Goal: Task Accomplishment & Management: Complete application form

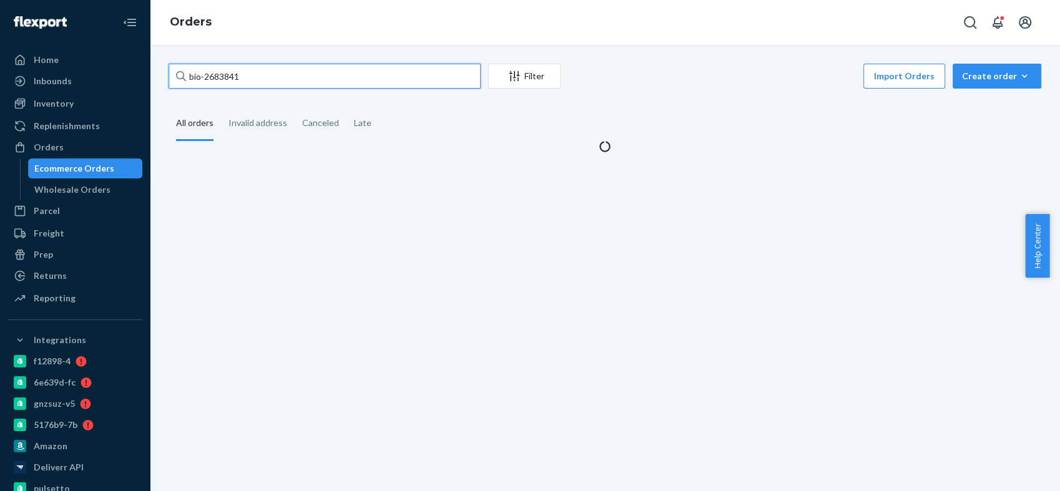
click at [229, 79] on input "bio-2683841" at bounding box center [325, 76] width 312 height 25
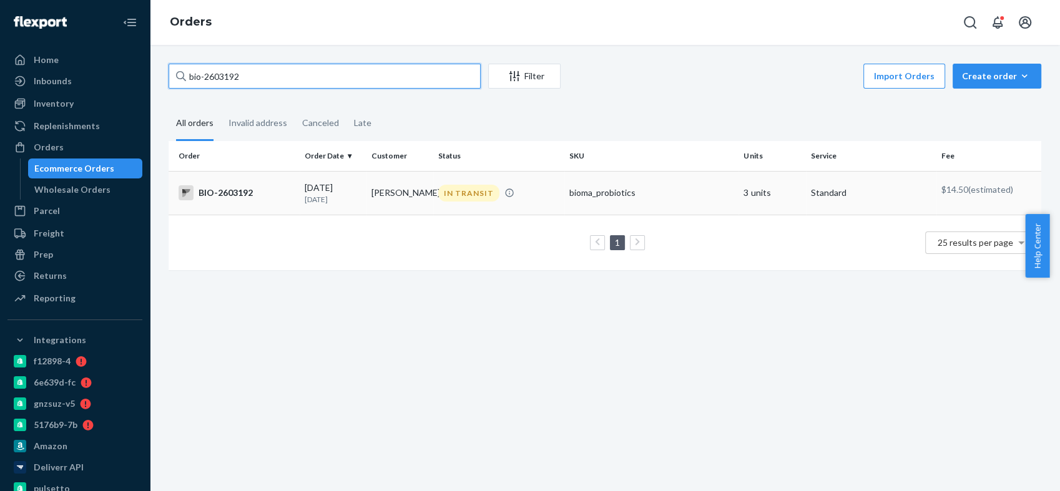
type input "bio-2603192"
click at [230, 192] on div "BIO-2603192" at bounding box center [237, 192] width 116 height 15
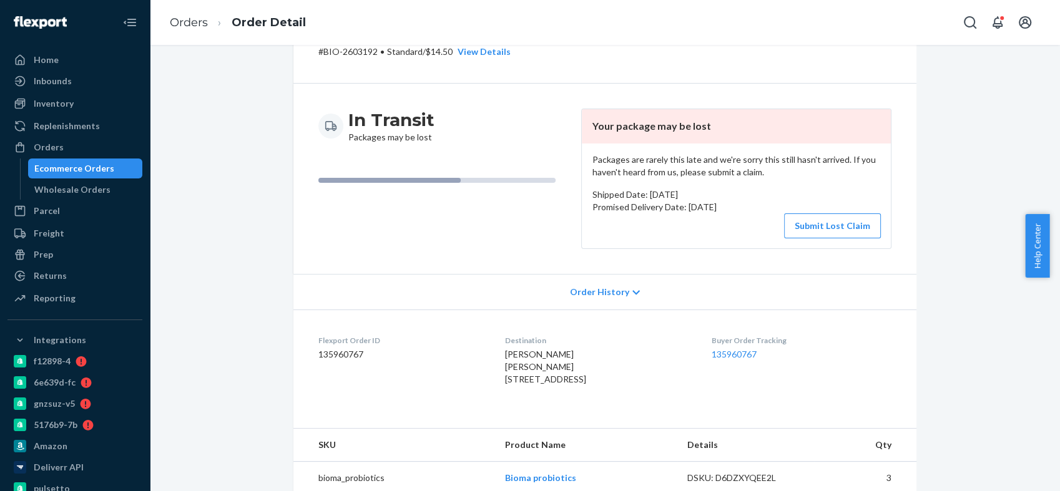
scroll to position [208, 0]
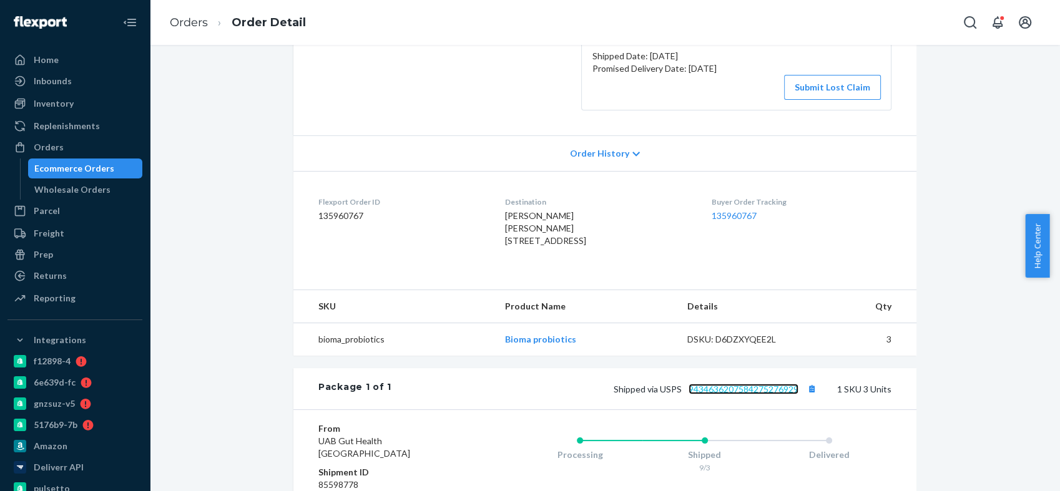
click at [752, 395] on link "9434636207584275276929" at bounding box center [744, 389] width 110 height 11
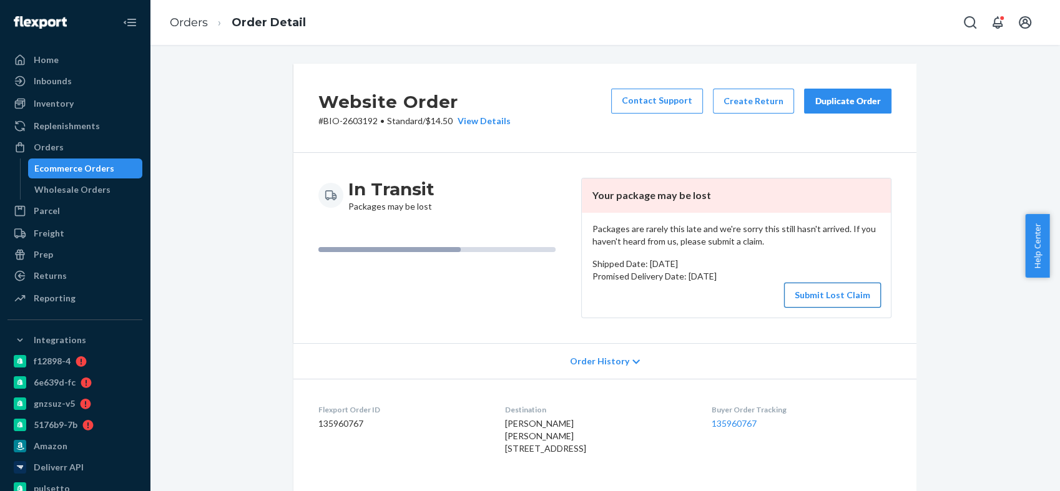
click at [811, 293] on button "Submit Lost Claim" at bounding box center [832, 295] width 97 height 25
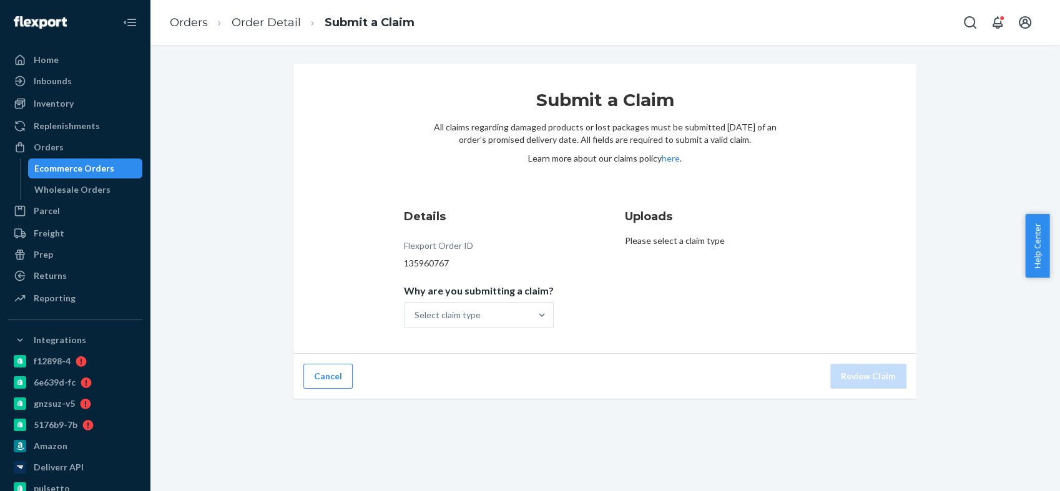
drag, startPoint x: 299, startPoint y: 151, endPoint x: 308, endPoint y: 158, distance: 11.6
click at [299, 151] on div "Submit a Claim All claims regarding damaged products or lost packages must be s…" at bounding box center [604, 209] width 623 height 290
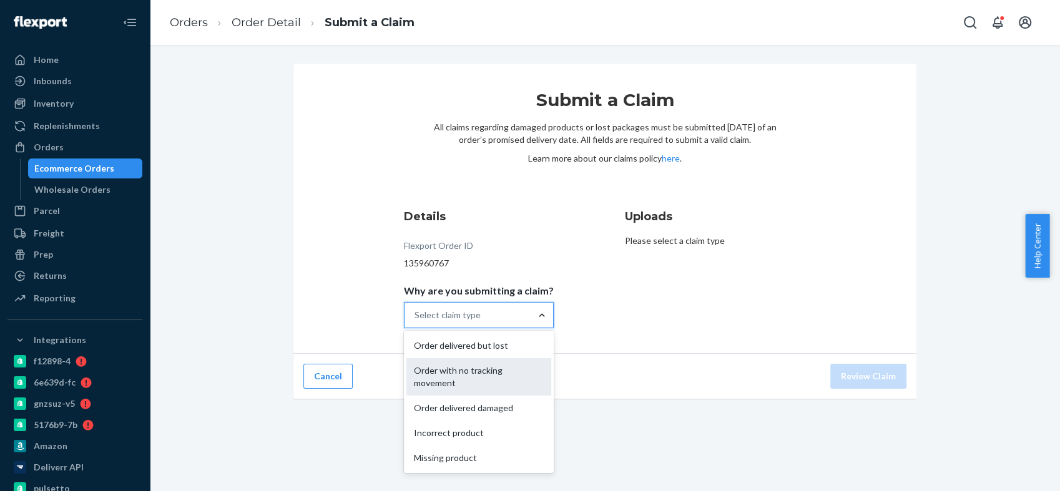
click at [498, 375] on div "Order with no tracking movement" at bounding box center [478, 376] width 145 height 37
click at [416, 322] on input "Why are you submitting a claim? option Order with no tracking movement focused,…" at bounding box center [415, 315] width 1 height 12
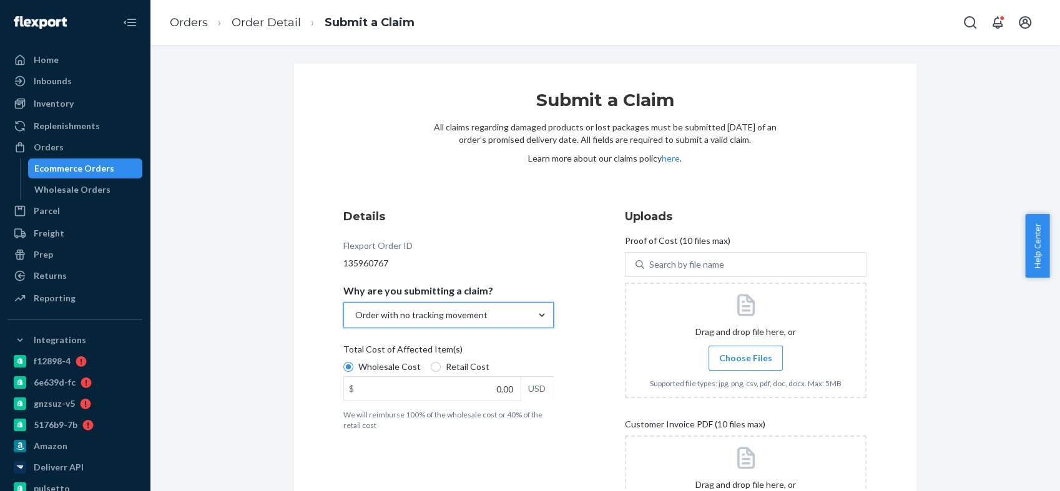
scroll to position [69, 0]
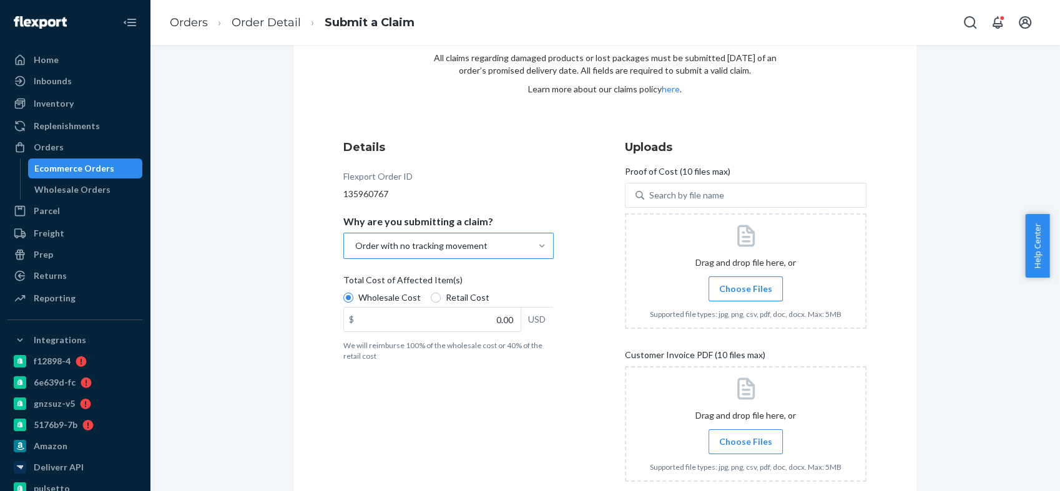
click at [724, 288] on span "Choose Files" at bounding box center [745, 289] width 53 height 12
click at [745, 288] on input "Choose Files" at bounding box center [745, 289] width 1 height 14
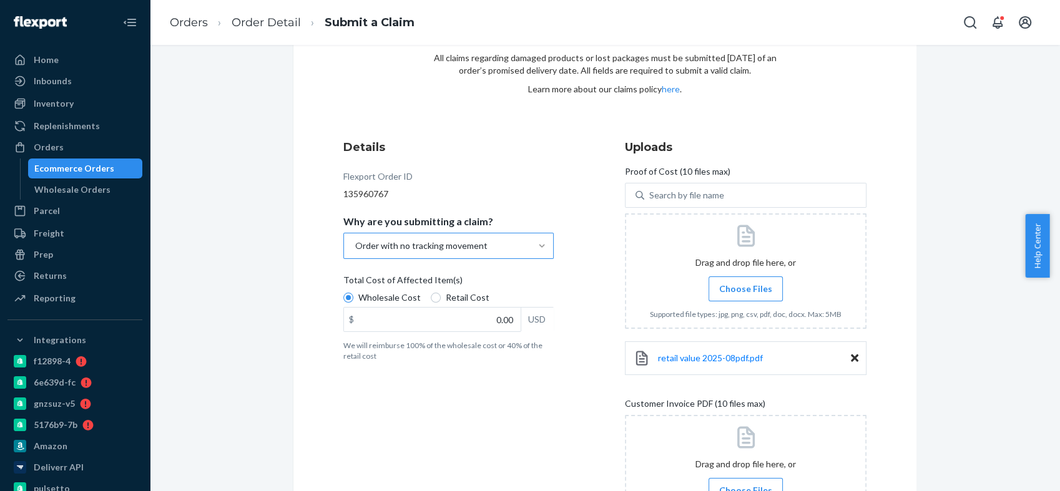
click at [709, 290] on label "Choose Files" at bounding box center [746, 289] width 74 height 25
click at [745, 290] on input "Choose Files" at bounding box center [745, 289] width 1 height 14
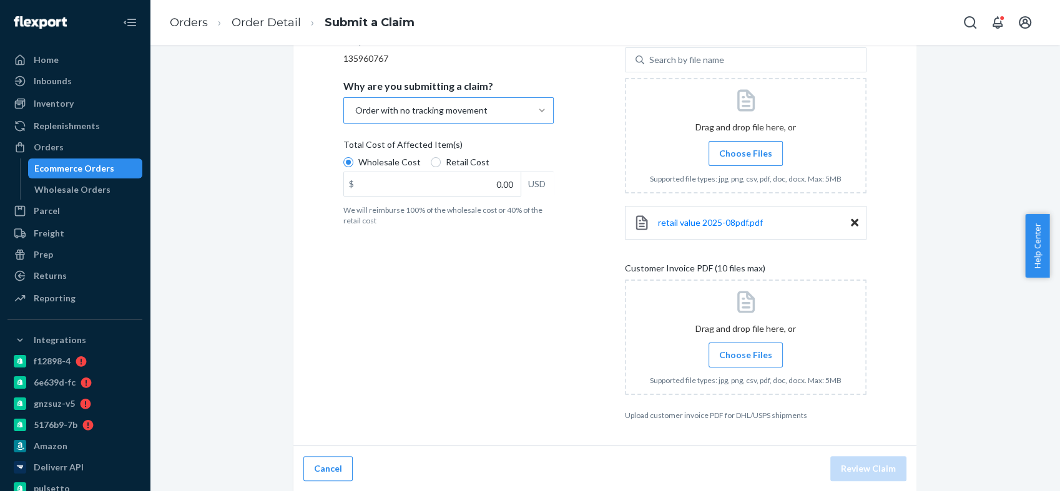
click at [750, 358] on span "Choose Files" at bounding box center [745, 355] width 53 height 12
click at [746, 358] on input "Choose Files" at bounding box center [745, 355] width 1 height 14
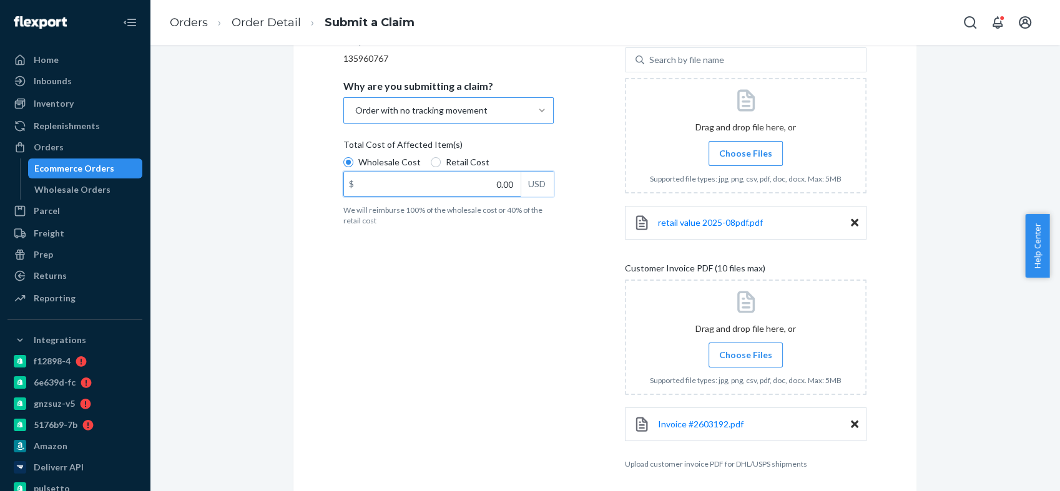
click at [496, 180] on input "0.00" at bounding box center [432, 184] width 177 height 24
type input "69.36"
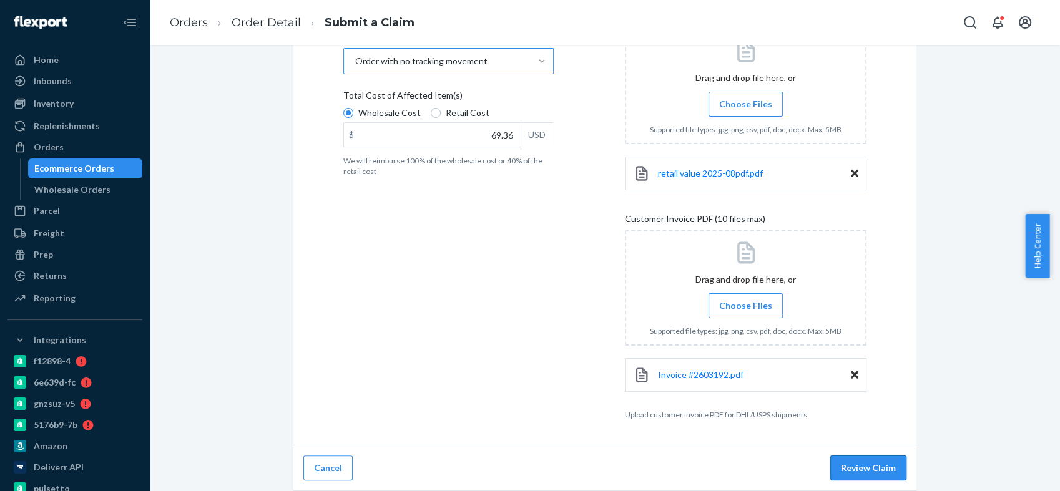
click at [857, 461] on button "Review Claim" at bounding box center [868, 468] width 76 height 25
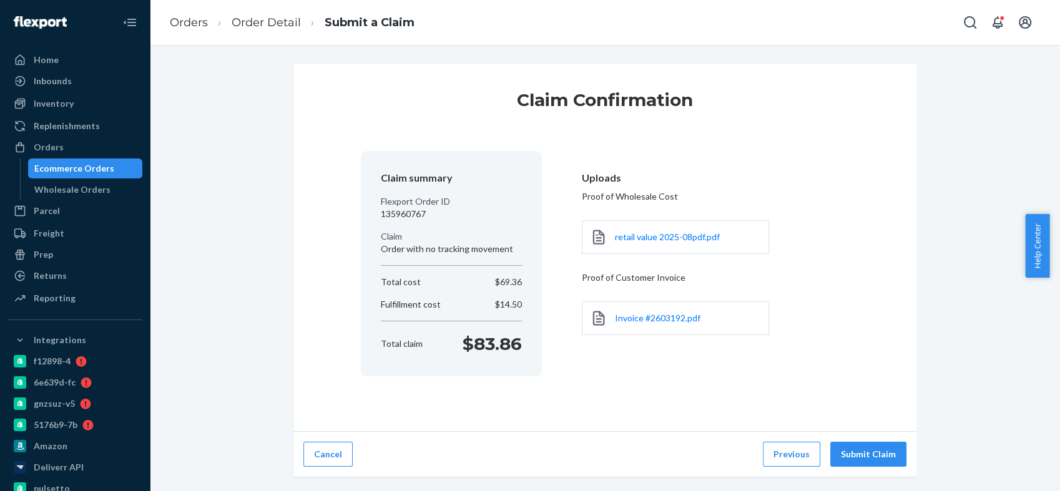
scroll to position [0, 0]
click at [859, 449] on button "Submit Claim" at bounding box center [868, 454] width 76 height 25
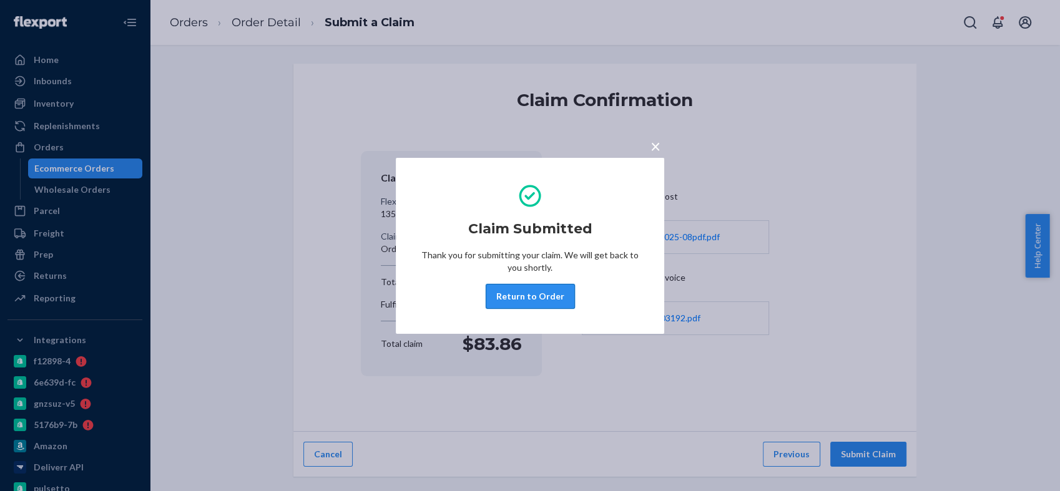
click at [530, 300] on button "Return to Order" at bounding box center [530, 296] width 89 height 25
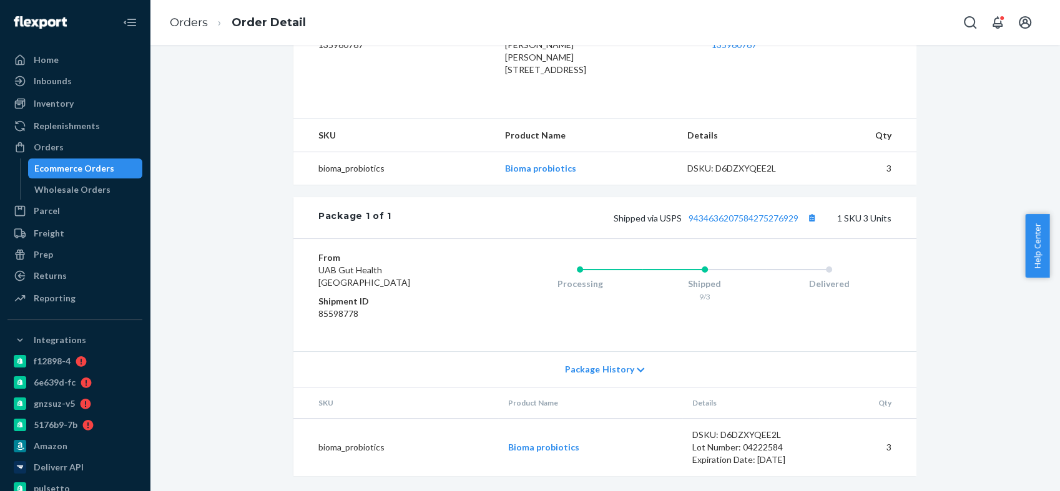
scroll to position [237, 0]
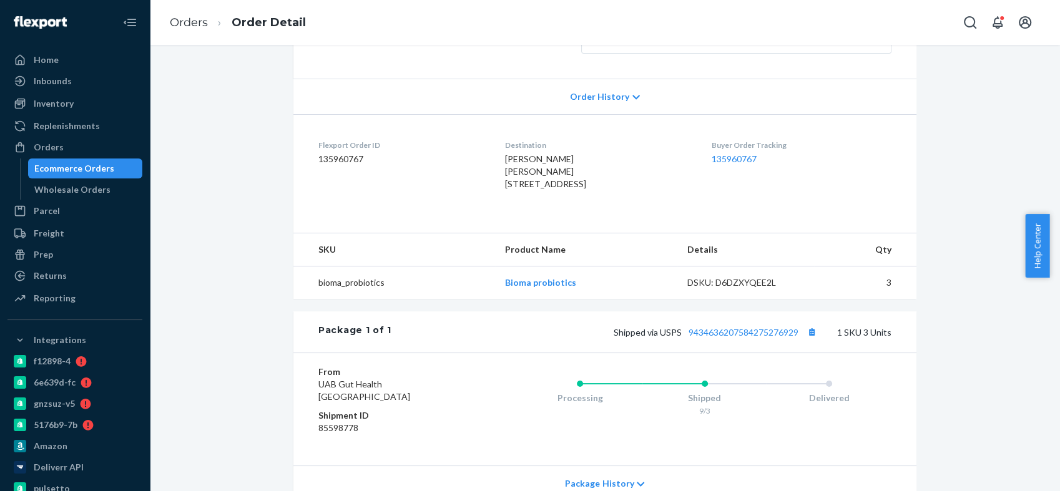
click at [505, 158] on span "[PERSON_NAME] [PERSON_NAME] [STREET_ADDRESS]" at bounding box center [545, 172] width 81 height 36
copy span "[PERSON_NAME]"
